Goal: Navigation & Orientation: Understand site structure

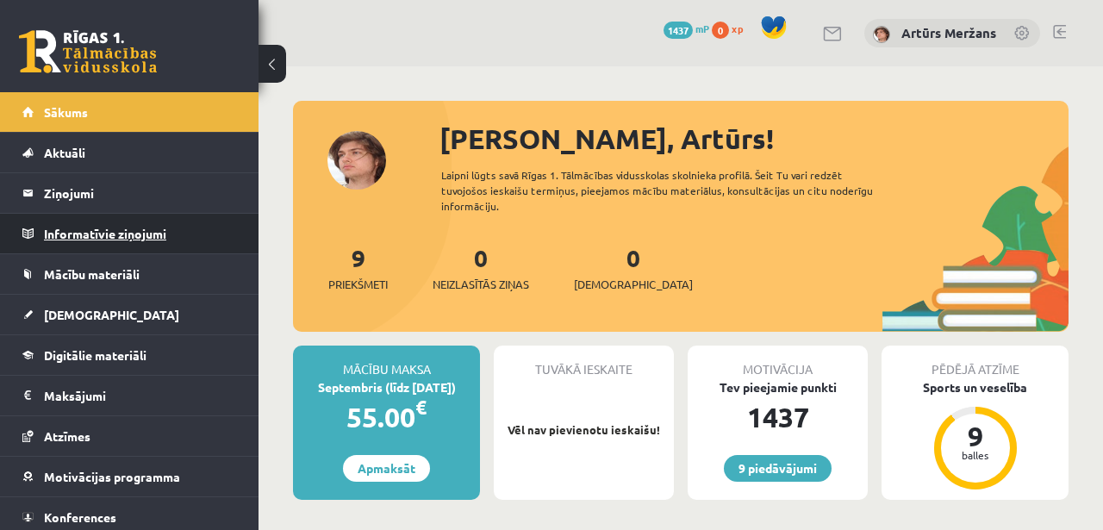
click at [145, 227] on legend "Informatīvie ziņojumi 0" at bounding box center [140, 234] width 193 height 40
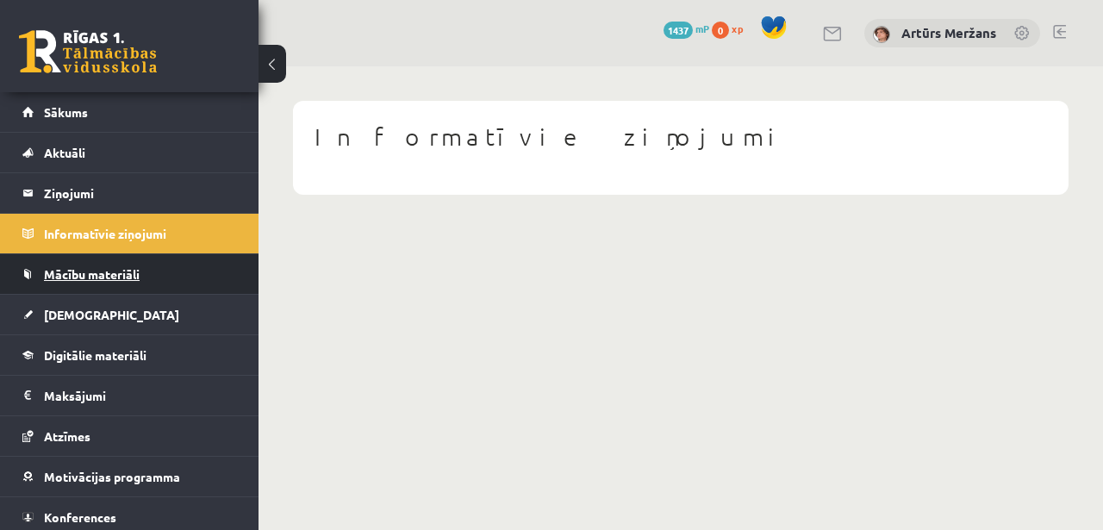
click at [128, 264] on link "Mācību materiāli" at bounding box center [129, 274] width 215 height 40
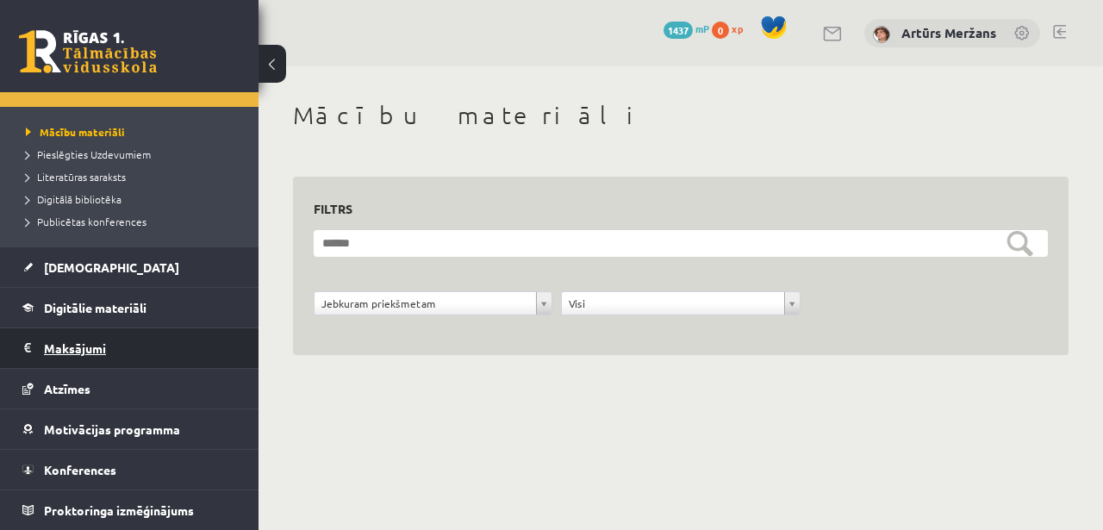
click at [109, 342] on legend "Maksājumi 0" at bounding box center [140, 348] width 193 height 40
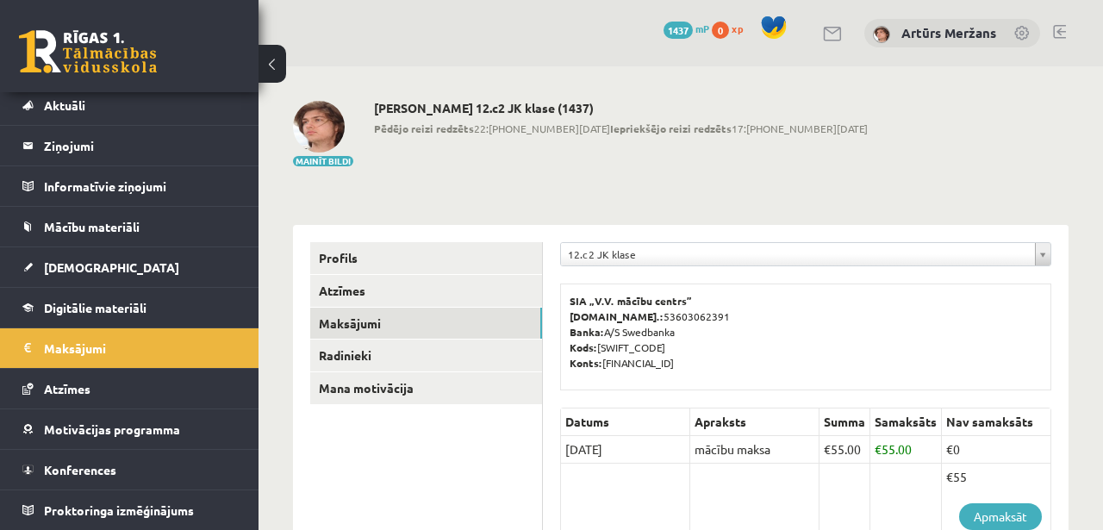
click at [129, 274] on link "[DEMOGRAPHIC_DATA]" at bounding box center [129, 267] width 215 height 40
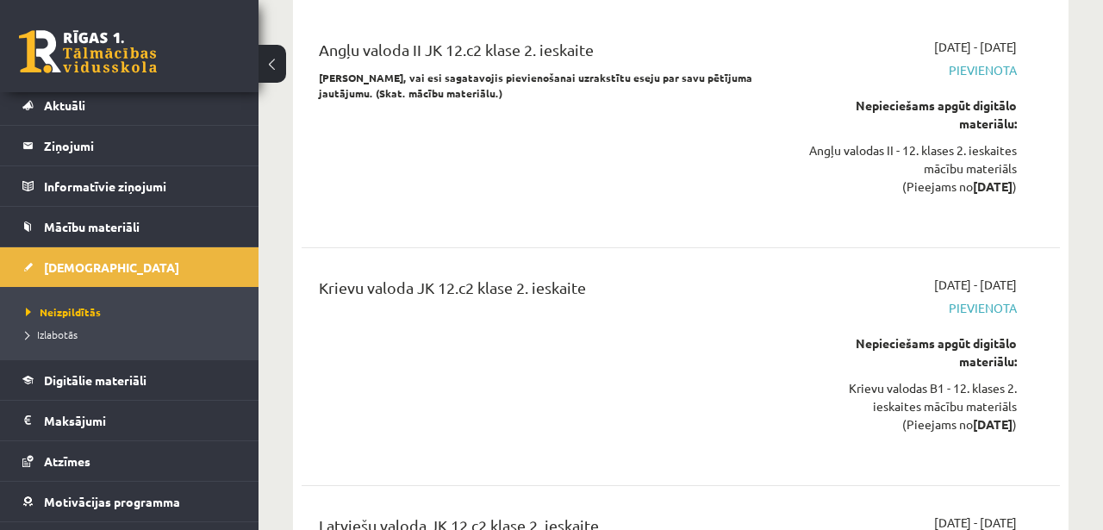
scroll to position [8040, 0]
